Goal: Task Accomplishment & Management: Complete application form

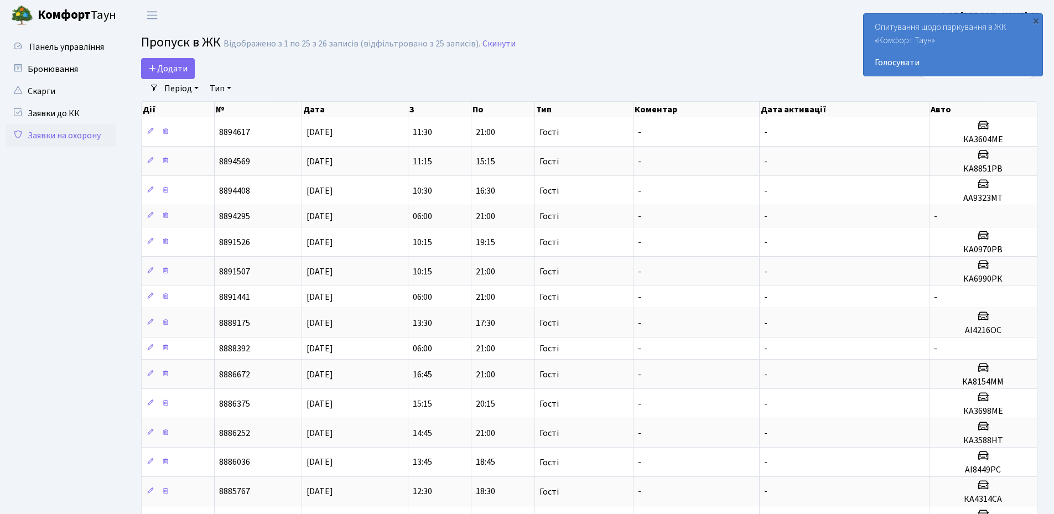
select select "25"
click at [1037, 20] on div "×" at bounding box center [1036, 20] width 11 height 11
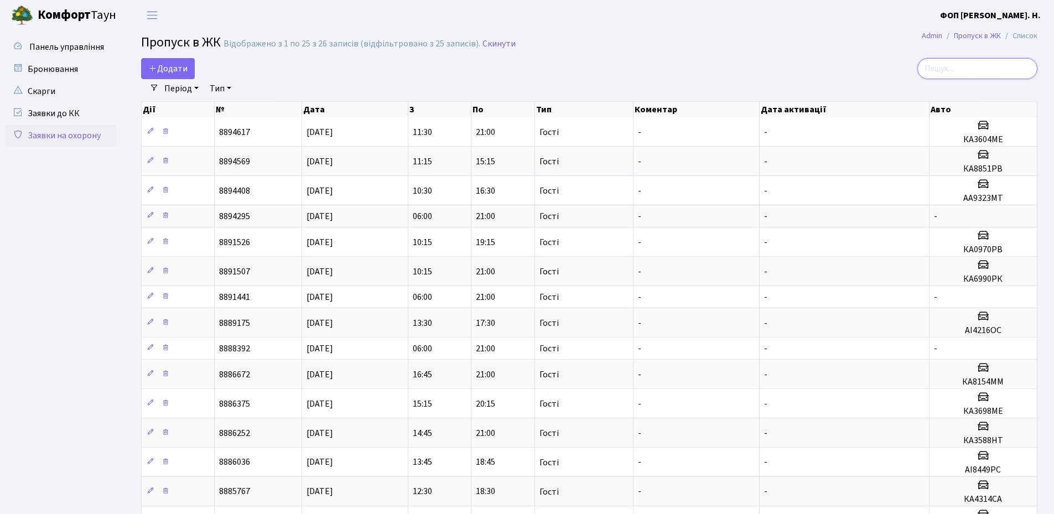
click at [977, 64] on input "search" at bounding box center [978, 68] width 120 height 21
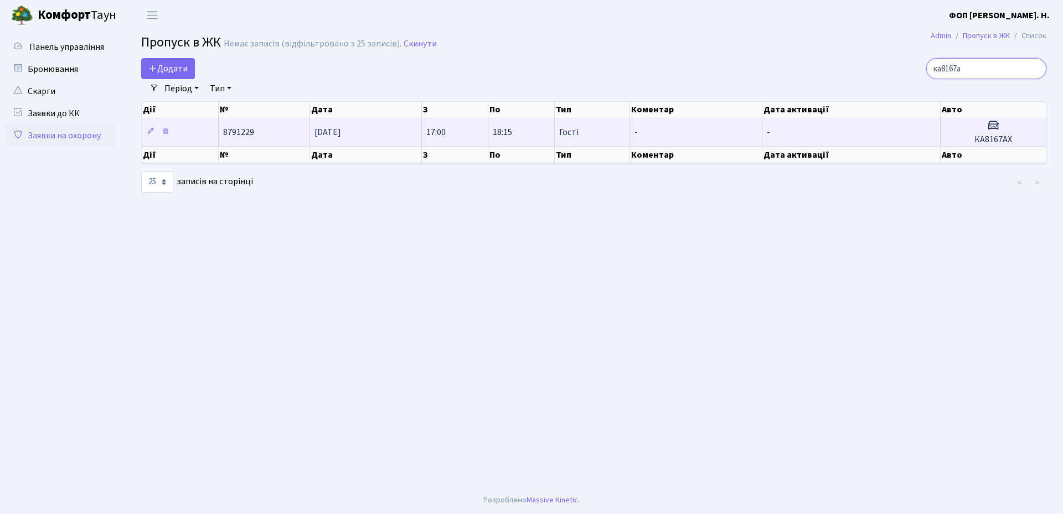
type input "ка8167а"
drag, startPoint x: 1012, startPoint y: 140, endPoint x: 975, endPoint y: 142, distance: 37.1
click at [975, 142] on h5 "КА8167АХ" at bounding box center [993, 140] width 96 height 11
copy h5 "КА8167АХ"
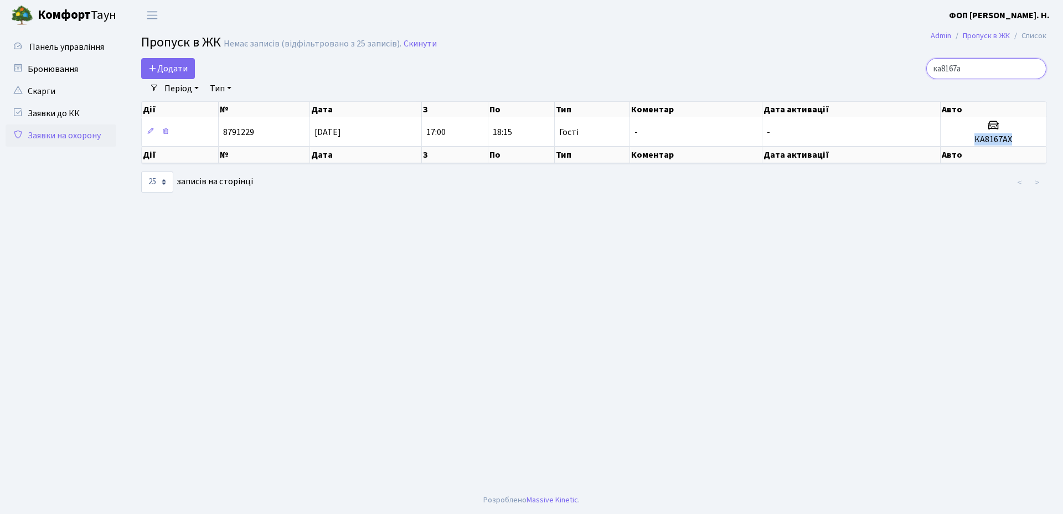
click at [1034, 68] on input "ка8167а" at bounding box center [986, 68] width 120 height 21
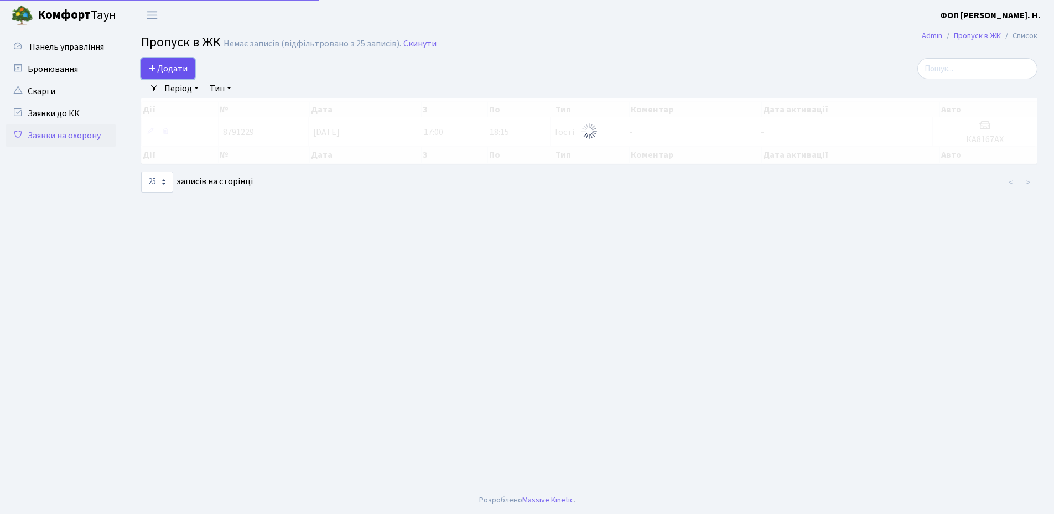
click at [168, 65] on span "Додати" at bounding box center [167, 69] width 39 height 12
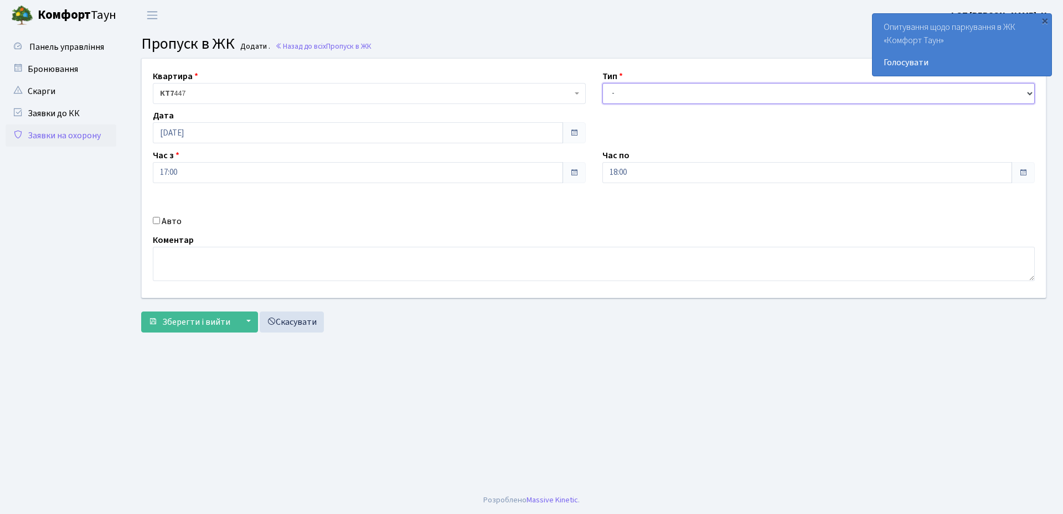
drag, startPoint x: 673, startPoint y: 90, endPoint x: 670, endPoint y: 103, distance: 13.6
click at [673, 90] on select "- Доставка Таксі Гості Сервіс" at bounding box center [818, 93] width 433 height 21
select select "3"
click at [602, 83] on select "- Доставка Таксі Гості Сервіс" at bounding box center [818, 93] width 433 height 21
click at [650, 177] on input "18:00" at bounding box center [807, 172] width 410 height 21
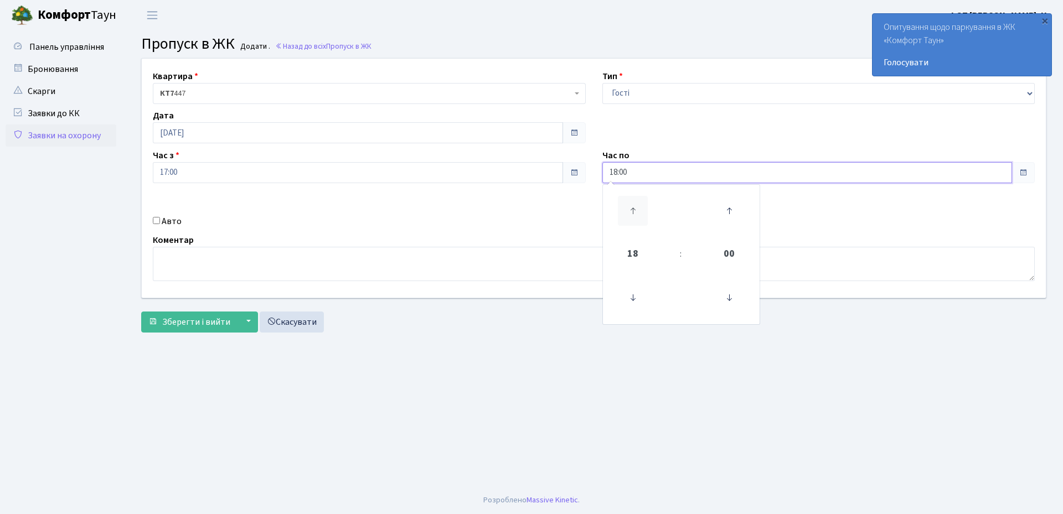
click at [633, 209] on icon at bounding box center [633, 211] width 30 height 30
type input "21:00"
click at [177, 223] on label "Авто" at bounding box center [172, 221] width 20 height 13
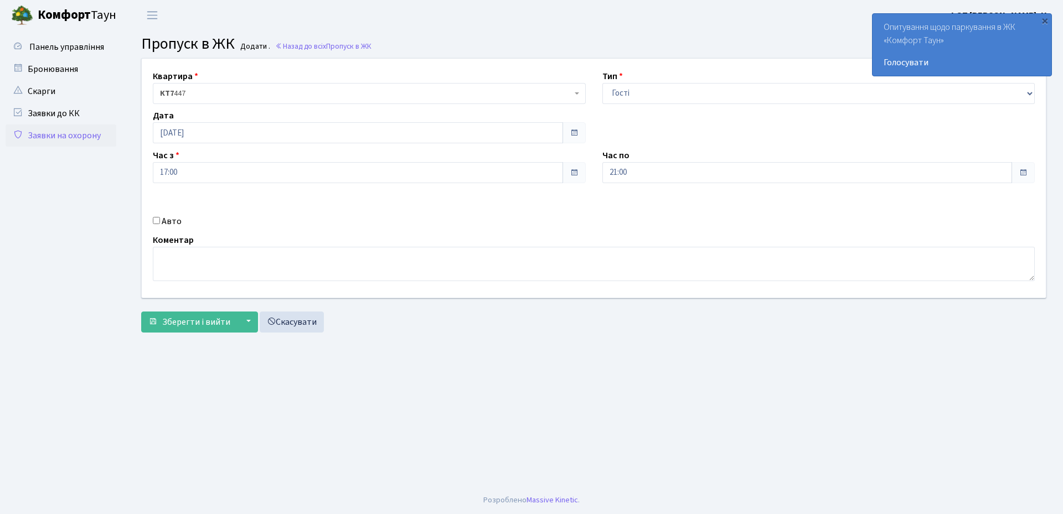
click at [160, 223] on input "Авто" at bounding box center [156, 220] width 7 height 7
checkbox input "true"
paste input "КА8167АХ"
type input "КА8167АХ"
click at [164, 324] on span "Зберегти і вийти" at bounding box center [196, 322] width 68 height 12
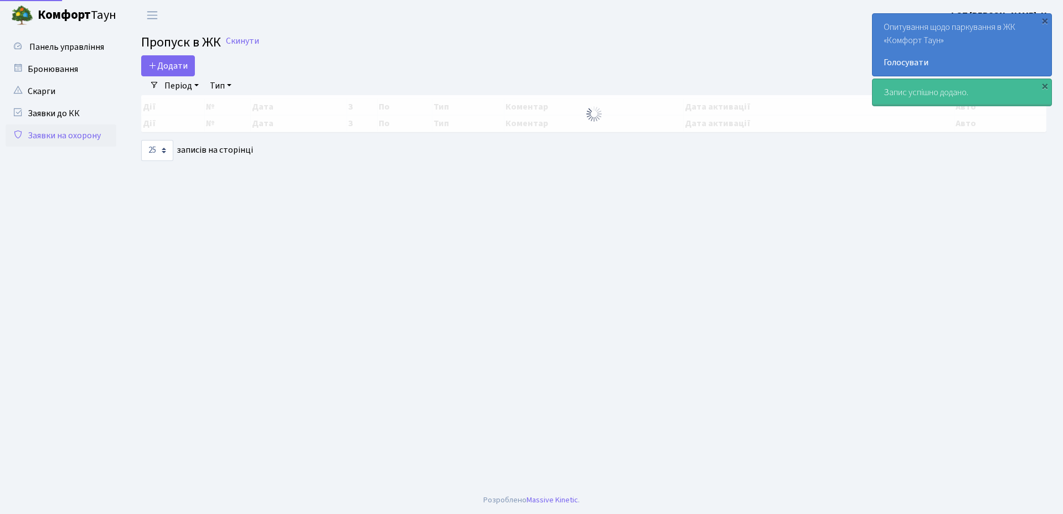
select select "25"
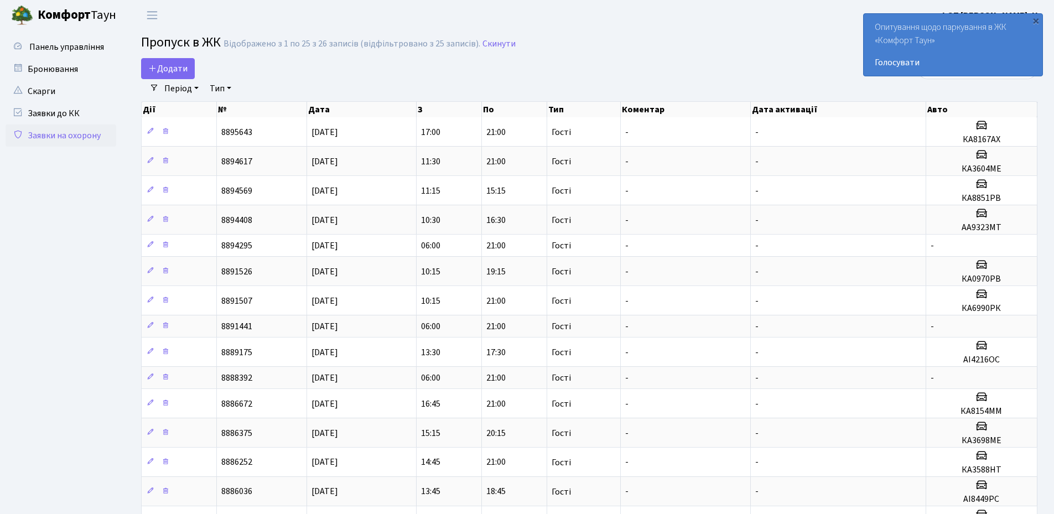
drag, startPoint x: 1035, startPoint y: 20, endPoint x: 995, endPoint y: 49, distance: 49.6
click at [1036, 22] on div "×" at bounding box center [1036, 20] width 11 height 11
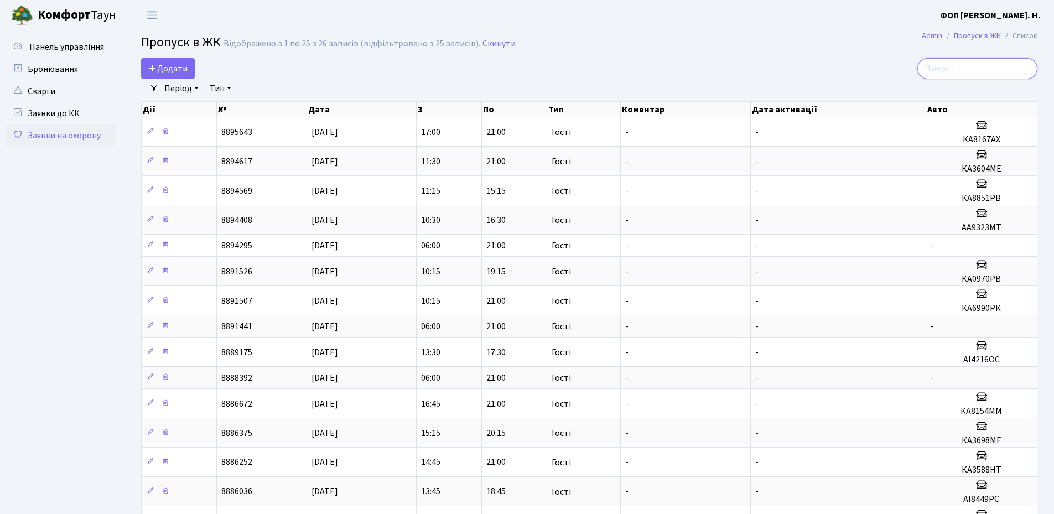
click at [981, 67] on input "search" at bounding box center [978, 68] width 120 height 21
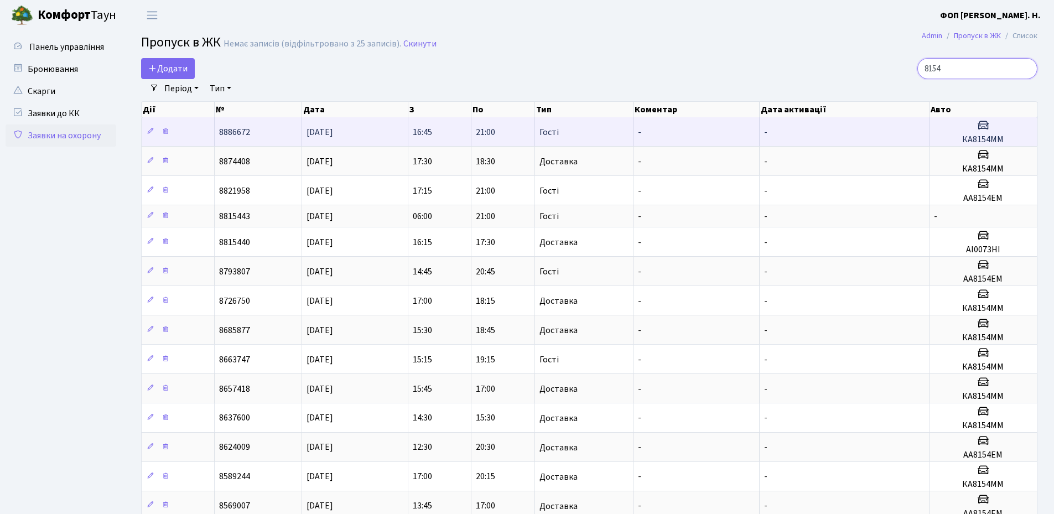
type input "8154"
drag, startPoint x: 1007, startPoint y: 138, endPoint x: 959, endPoint y: 139, distance: 48.2
click at [959, 139] on h5 "КА8154ММ" at bounding box center [983, 140] width 99 height 11
copy h5 "КА8154ММ"
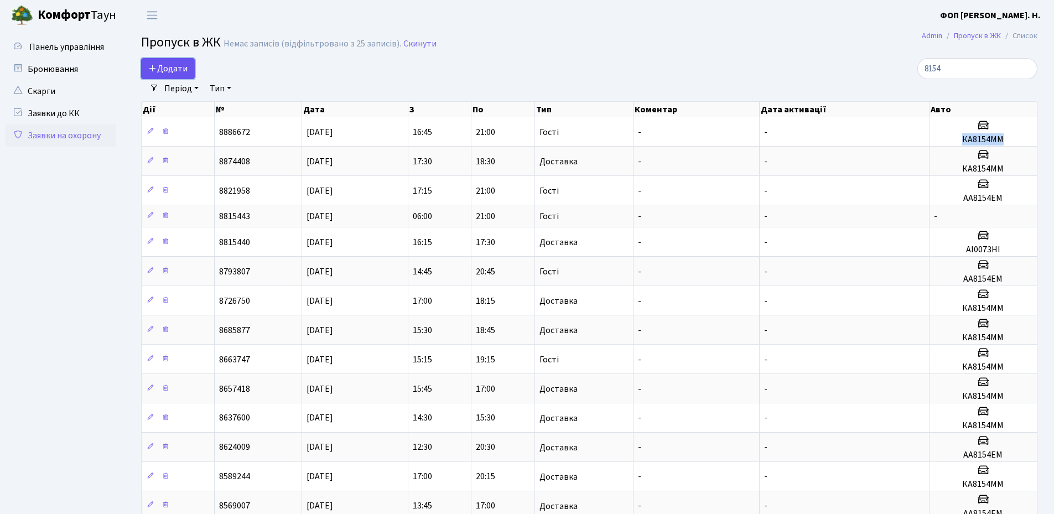
click at [183, 66] on span "Додати" at bounding box center [167, 69] width 39 height 12
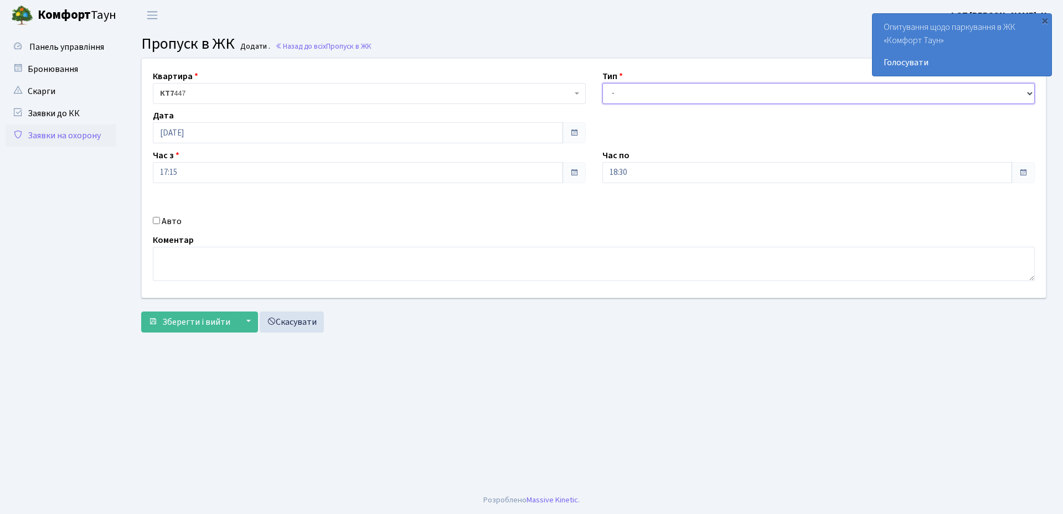
drag, startPoint x: 762, startPoint y: 97, endPoint x: 739, endPoint y: 97, distance: 23.2
click at [762, 97] on select "- Доставка Таксі Гості Сервіс" at bounding box center [818, 93] width 433 height 21
select select "3"
click at [602, 83] on select "- Доставка Таксі Гості Сервіс" at bounding box center [818, 93] width 433 height 21
drag, startPoint x: 630, startPoint y: 169, endPoint x: 625, endPoint y: 177, distance: 9.2
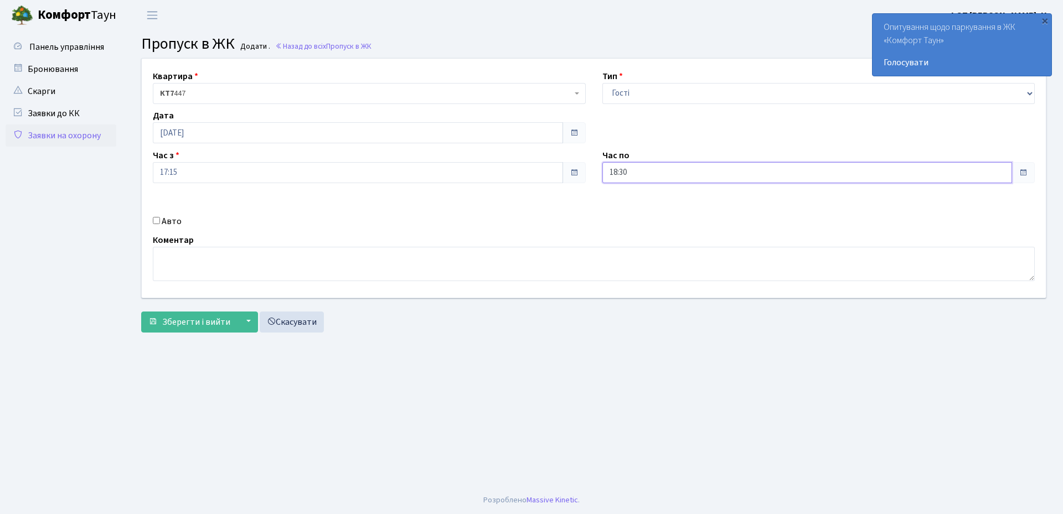
click at [629, 169] on input "18:30" at bounding box center [807, 172] width 410 height 21
click at [625, 204] on icon at bounding box center [633, 211] width 30 height 30
click at [628, 205] on icon at bounding box center [633, 211] width 30 height 30
drag, startPoint x: 634, startPoint y: 298, endPoint x: 352, endPoint y: 260, distance: 284.9
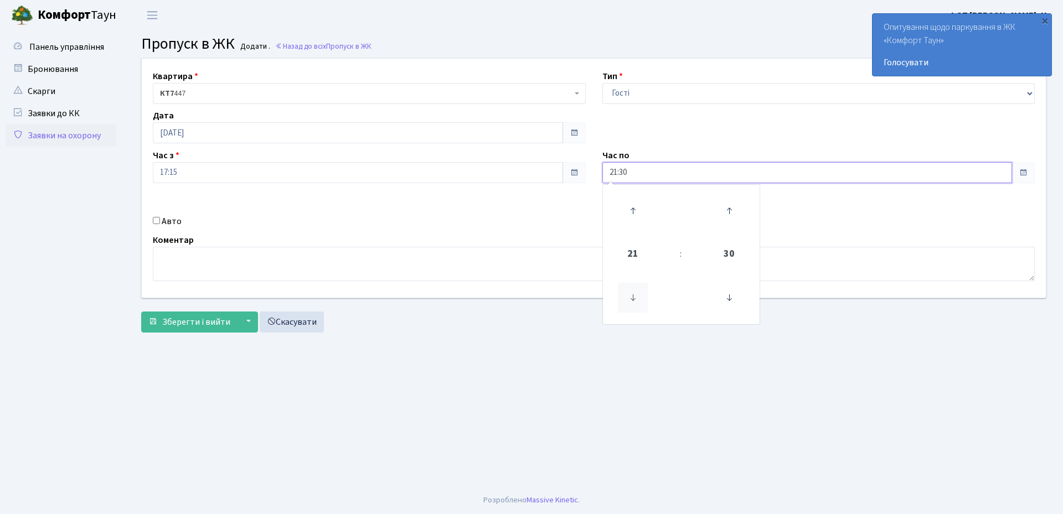
click at [634, 297] on icon at bounding box center [633, 298] width 30 height 30
type input "20:30"
click at [167, 224] on label "Авто" at bounding box center [172, 221] width 20 height 13
click at [160, 224] on input "Авто" at bounding box center [156, 220] width 7 height 7
checkbox input "true"
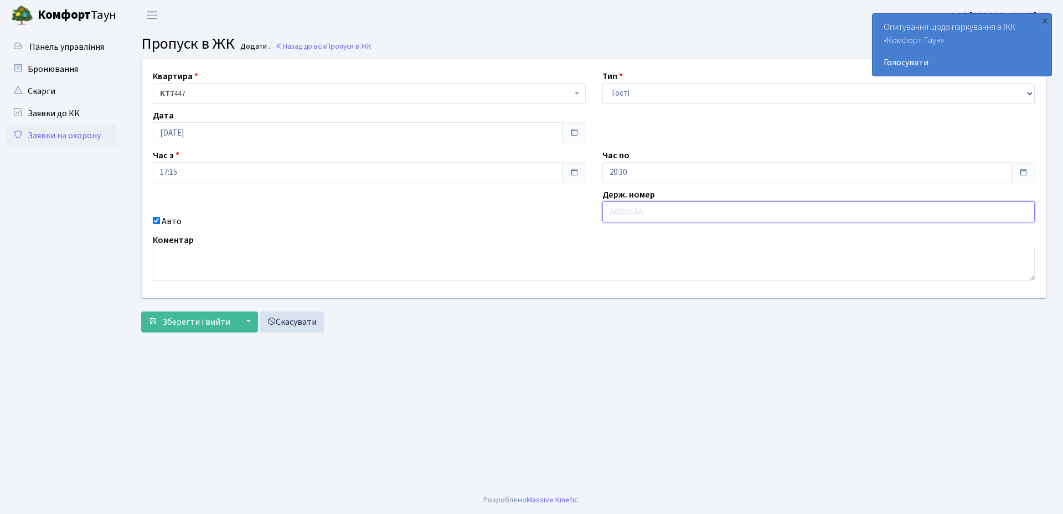
paste input "КА8154ММ"
type input "КА8154ММ"
click at [172, 323] on span "Зберегти і вийти" at bounding box center [196, 322] width 68 height 12
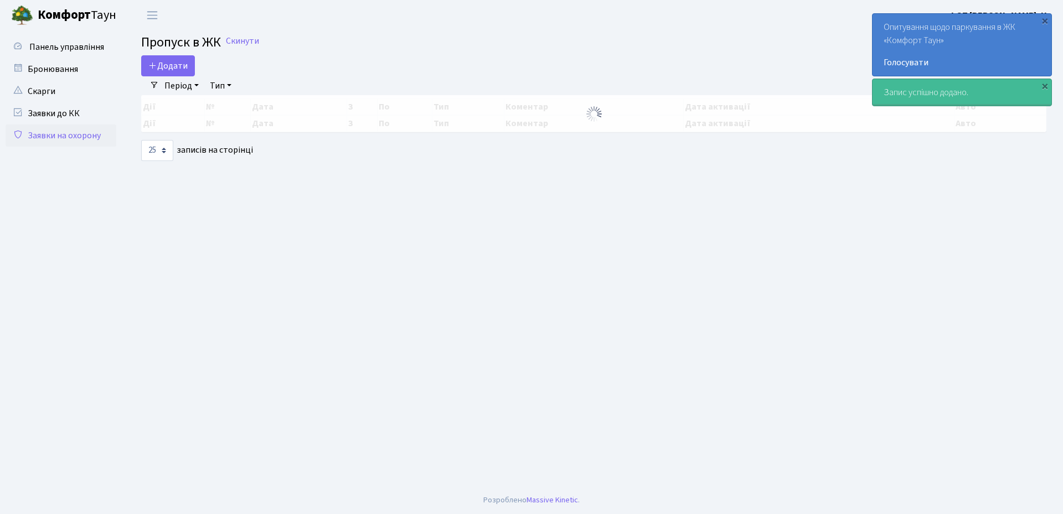
select select "25"
